Goal: Register for event/course

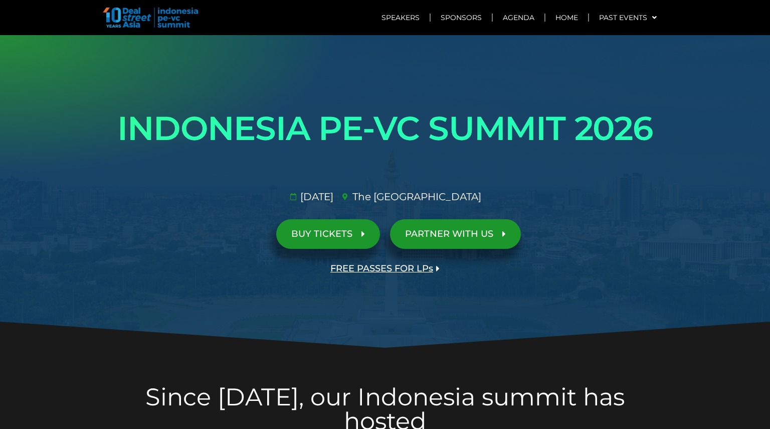
click at [634, 179] on div "[DATE]​ The [GEOGRAPHIC_DATA]​" at bounding box center [385, 186] width 562 height 35
